Goal: Find specific page/section: Find specific page/section

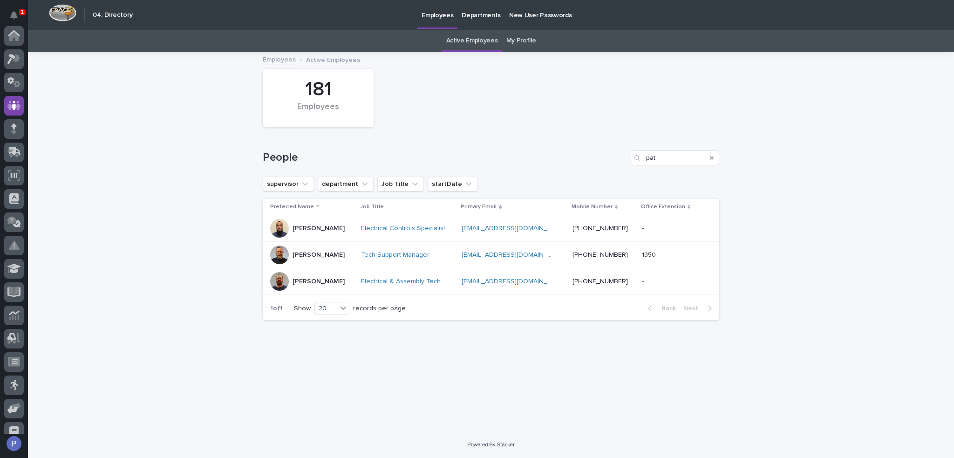
scroll to position [70, 0]
click at [679, 153] on input "pat" at bounding box center [675, 158] width 89 height 15
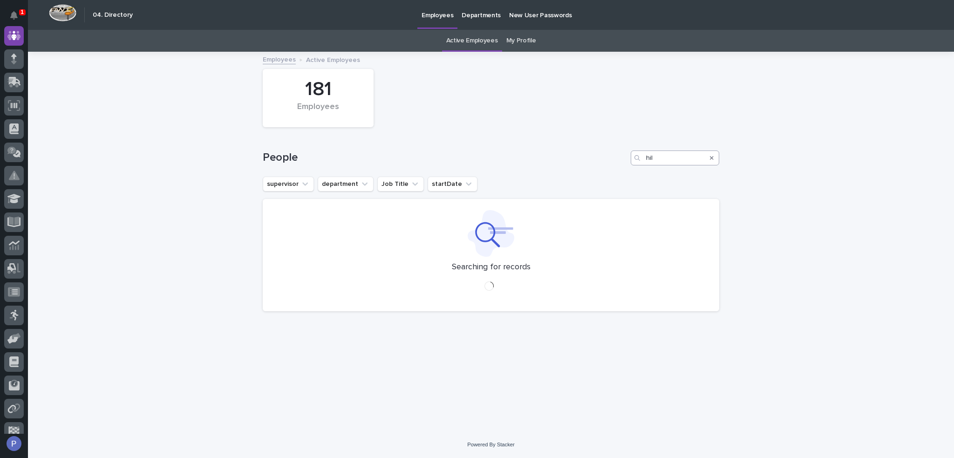
type input "hil"
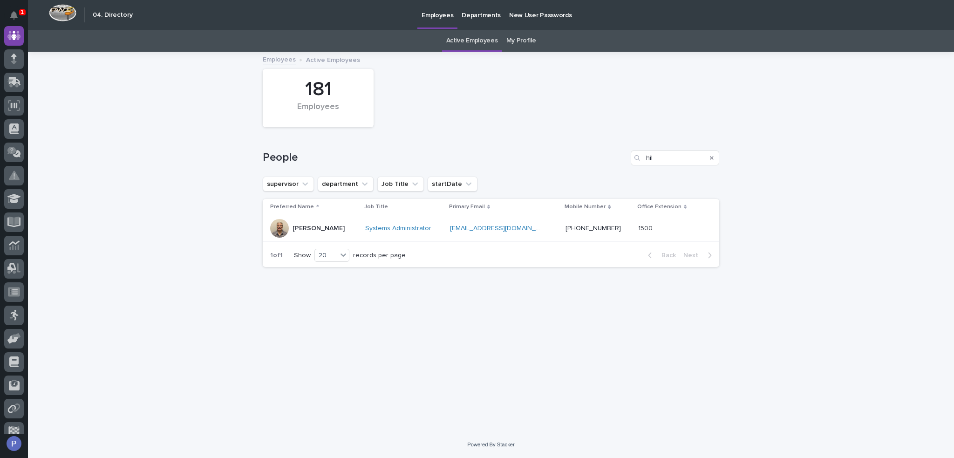
click at [339, 229] on p "[PERSON_NAME]" at bounding box center [319, 229] width 52 height 8
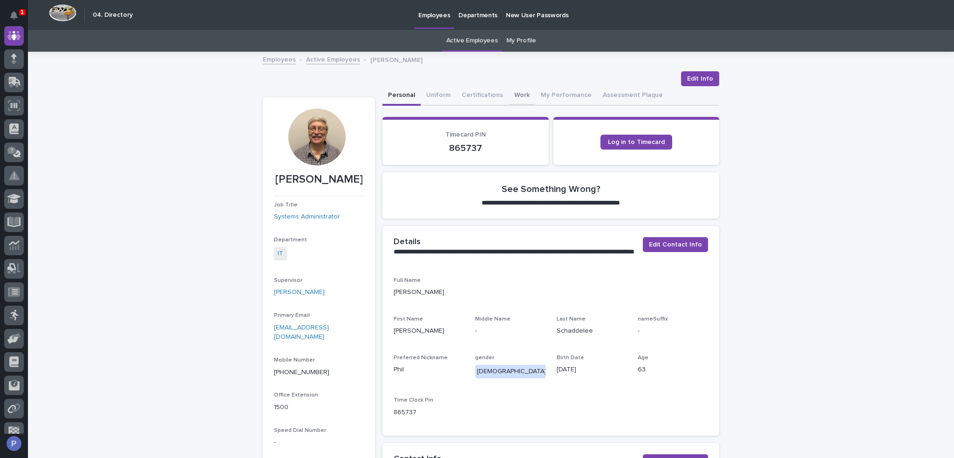
click at [513, 95] on button "Work" at bounding box center [522, 96] width 27 height 20
